Goal: Submit feedback/report problem

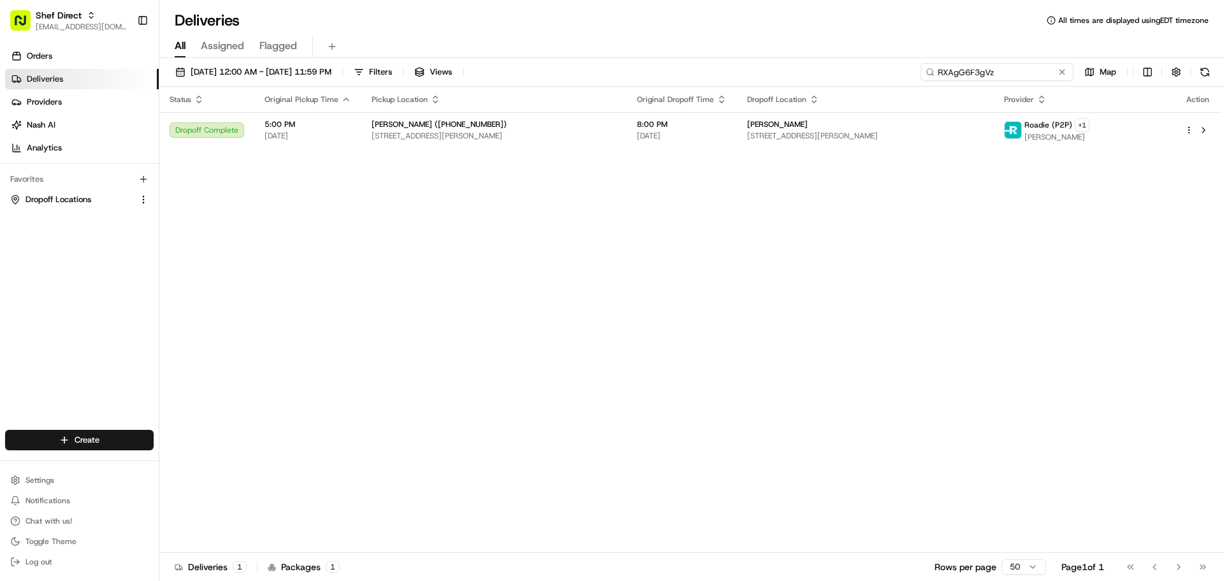
click at [1002, 73] on input "RXAgG6F3gVz" at bounding box center [997, 72] width 153 height 18
paste input "9YD3edFQcF4"
type input "9YD3edFQcF4"
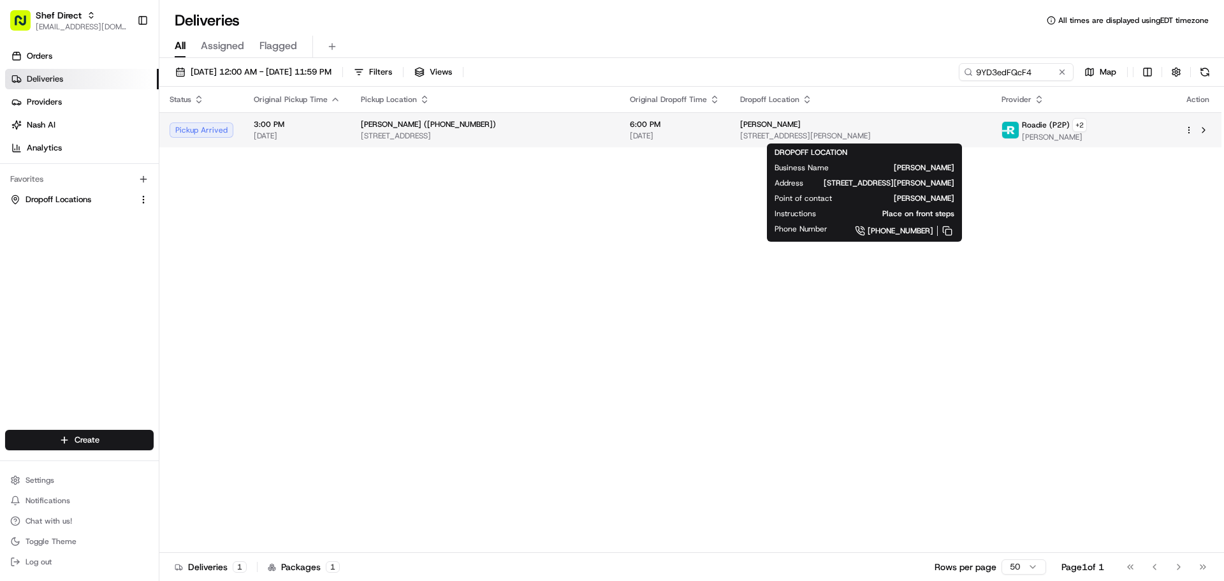
click at [853, 129] on div "[PERSON_NAME] [STREET_ADDRESS][PERSON_NAME]" at bounding box center [860, 130] width 241 height 22
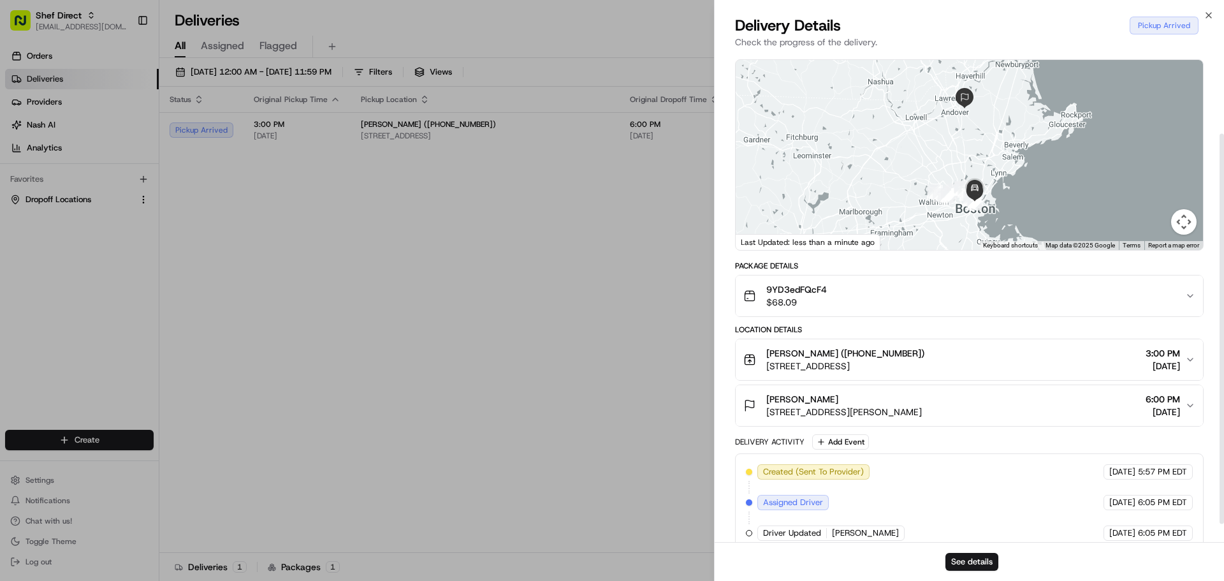
scroll to position [122, 0]
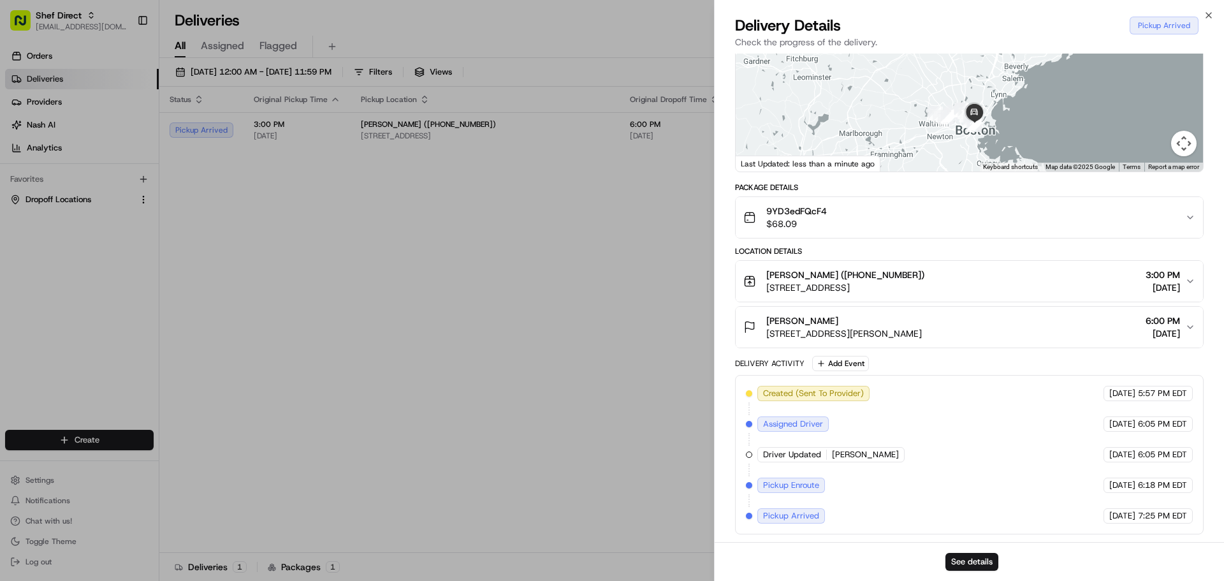
drag, startPoint x: 629, startPoint y: 296, endPoint x: 631, endPoint y: 288, distance: 8.5
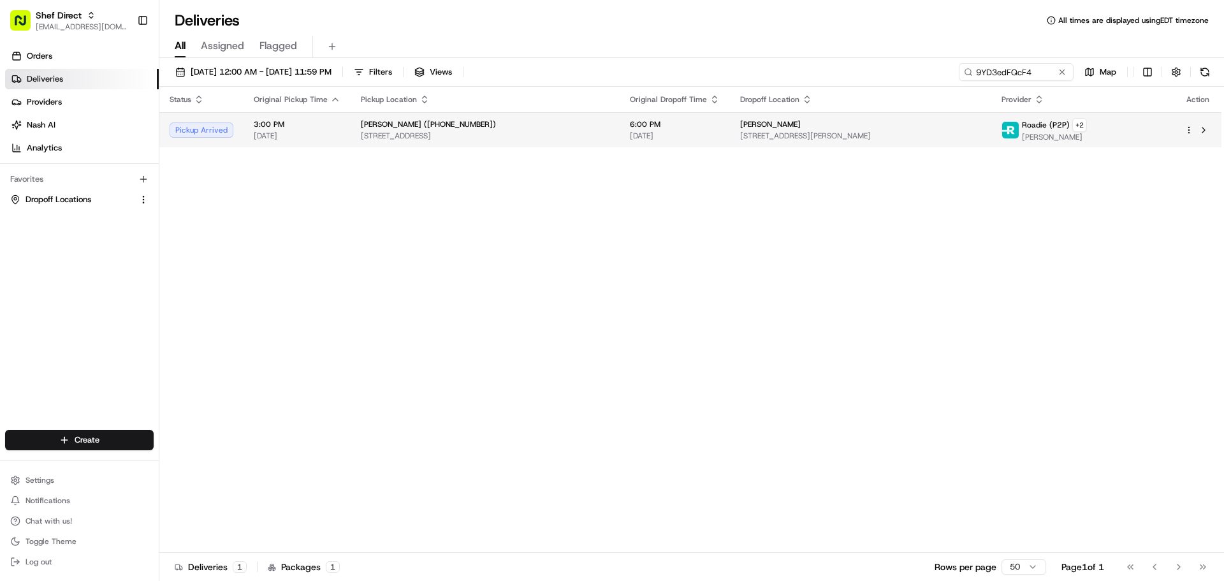
click at [981, 131] on span "[STREET_ADDRESS][PERSON_NAME]" at bounding box center [860, 136] width 241 height 10
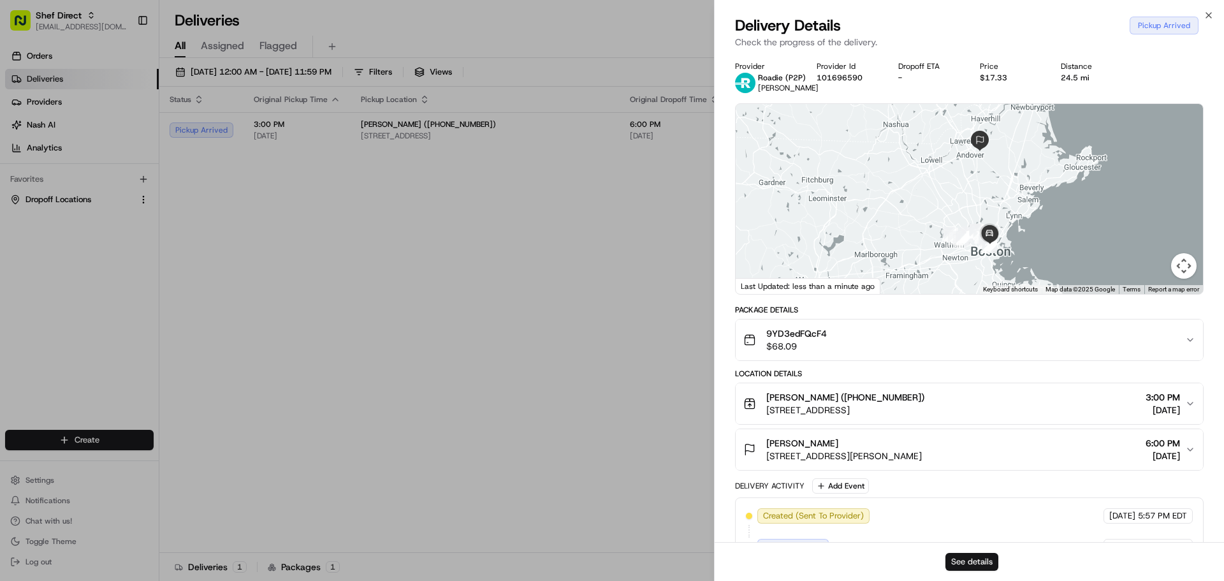
click at [965, 559] on button "See details" at bounding box center [972, 562] width 53 height 18
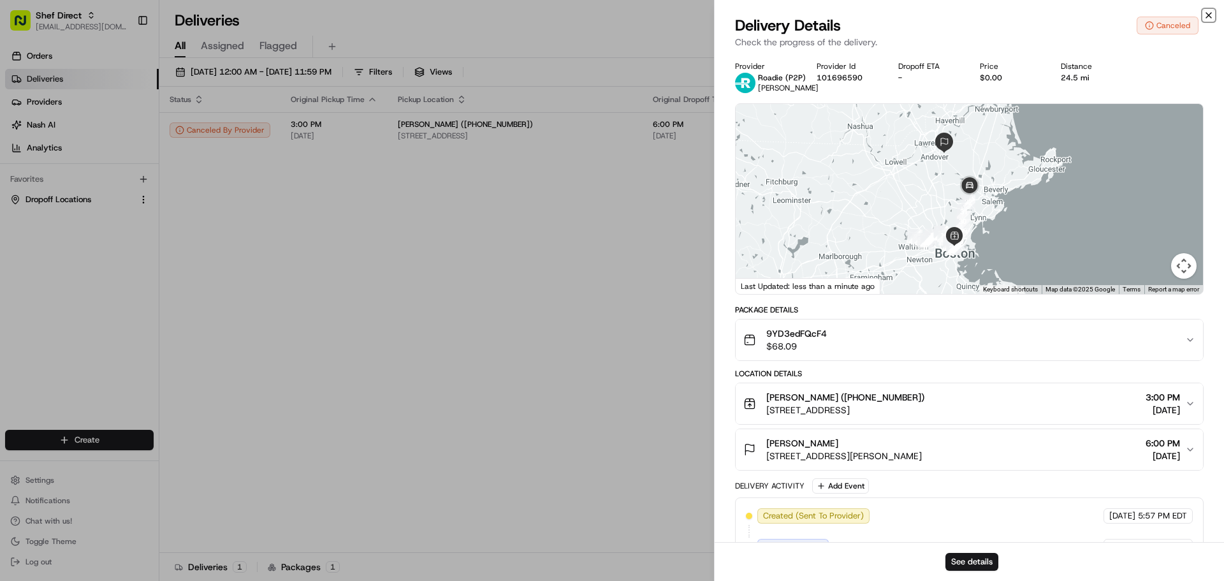
click at [1206, 15] on icon "button" at bounding box center [1209, 15] width 10 height 10
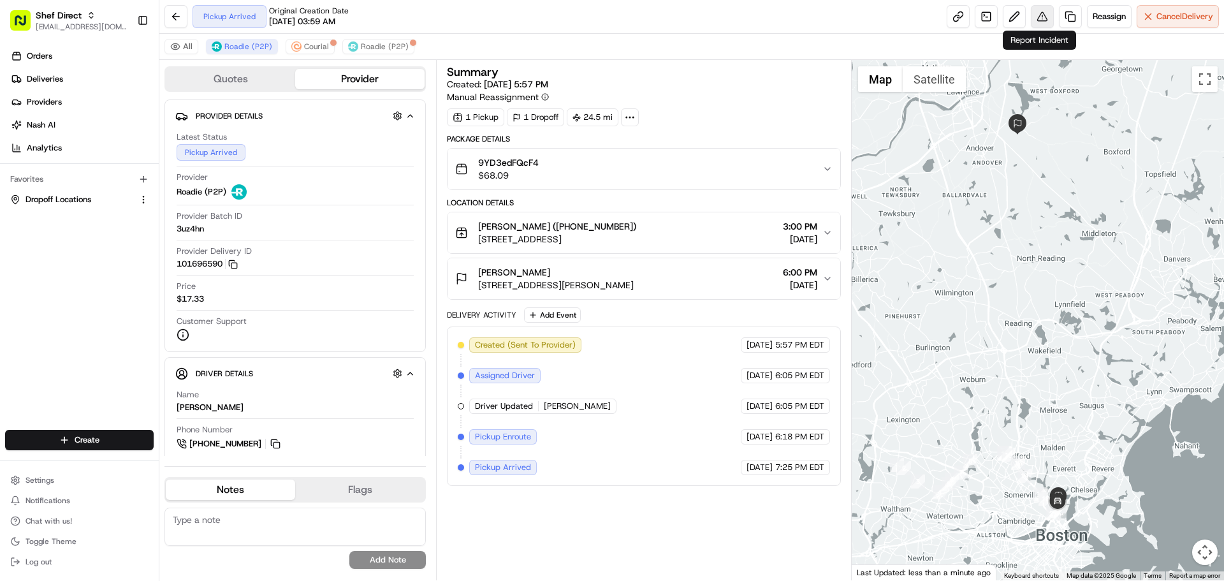
click at [1040, 11] on button at bounding box center [1042, 16] width 23 height 23
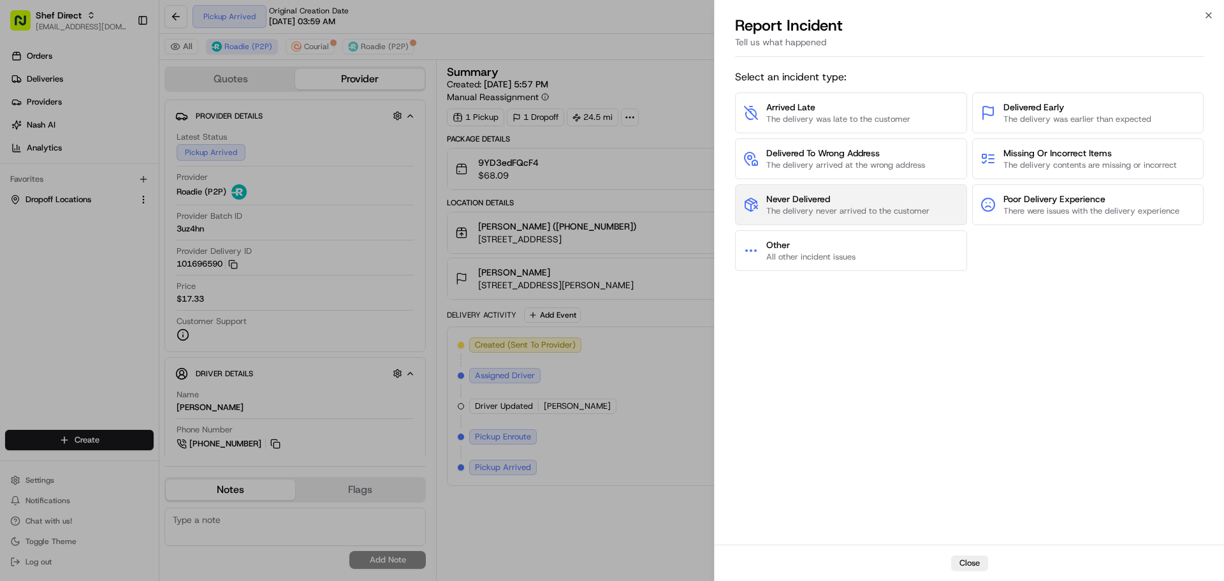
click at [888, 207] on span "The delivery never arrived to the customer" at bounding box center [847, 210] width 163 height 11
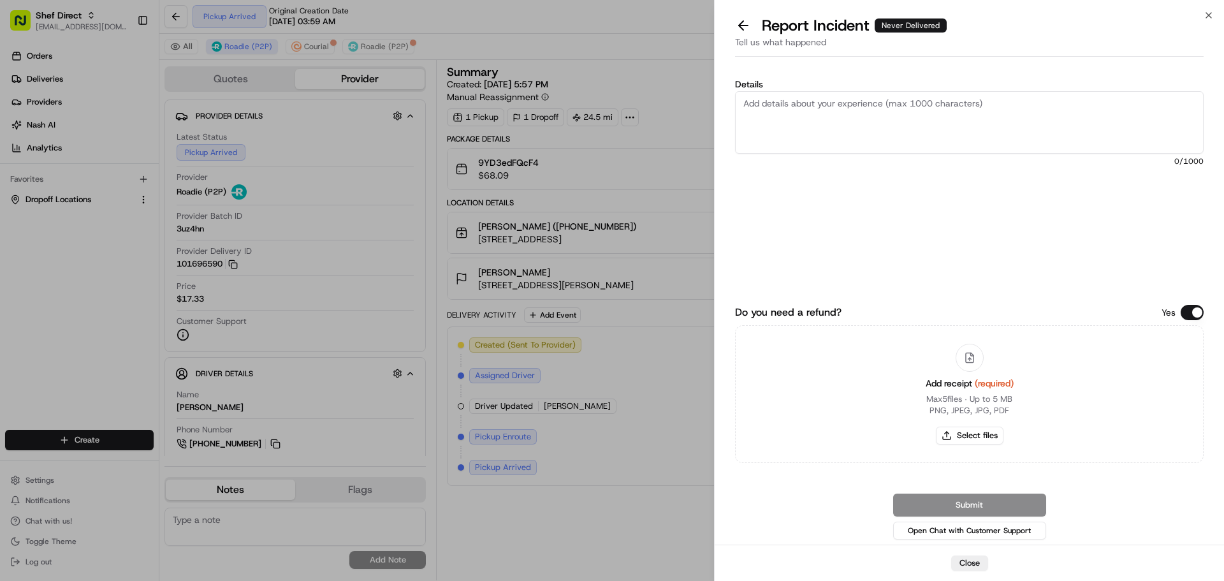
click at [819, 117] on textarea "Details" at bounding box center [969, 122] width 469 height 62
type textarea "The customer didn't receive their order. They waited for more than 90 mins afte…"
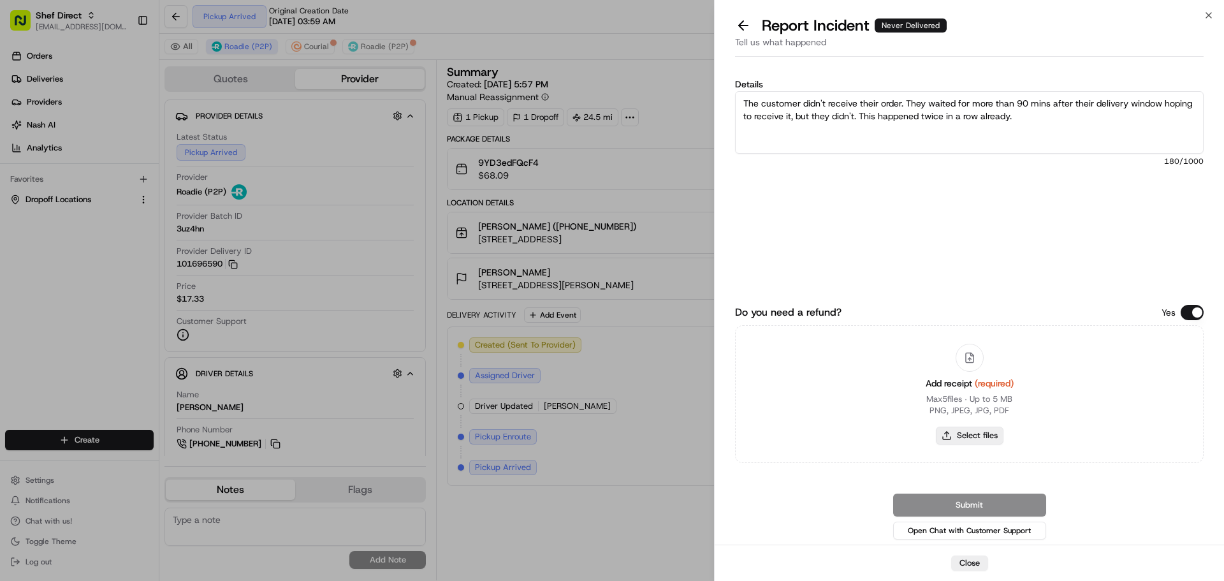
click at [964, 437] on button "Select files" at bounding box center [970, 436] width 68 height 18
type input "C:\fakepath\report.png"
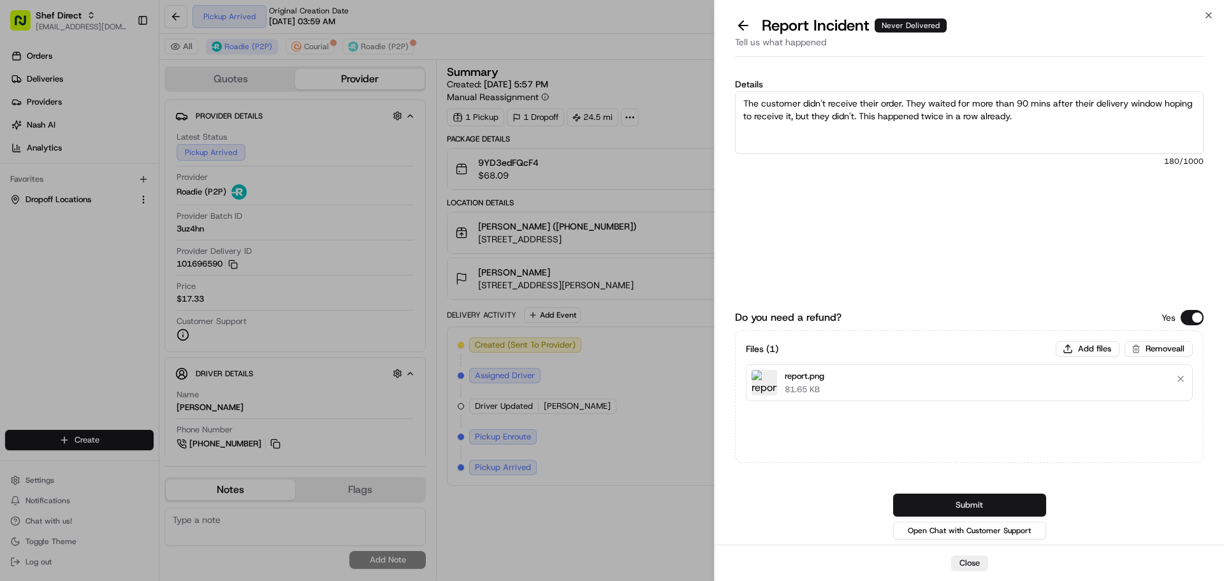
click at [972, 504] on button "Submit" at bounding box center [969, 505] width 153 height 23
